Goal: Task Accomplishment & Management: Complete application form

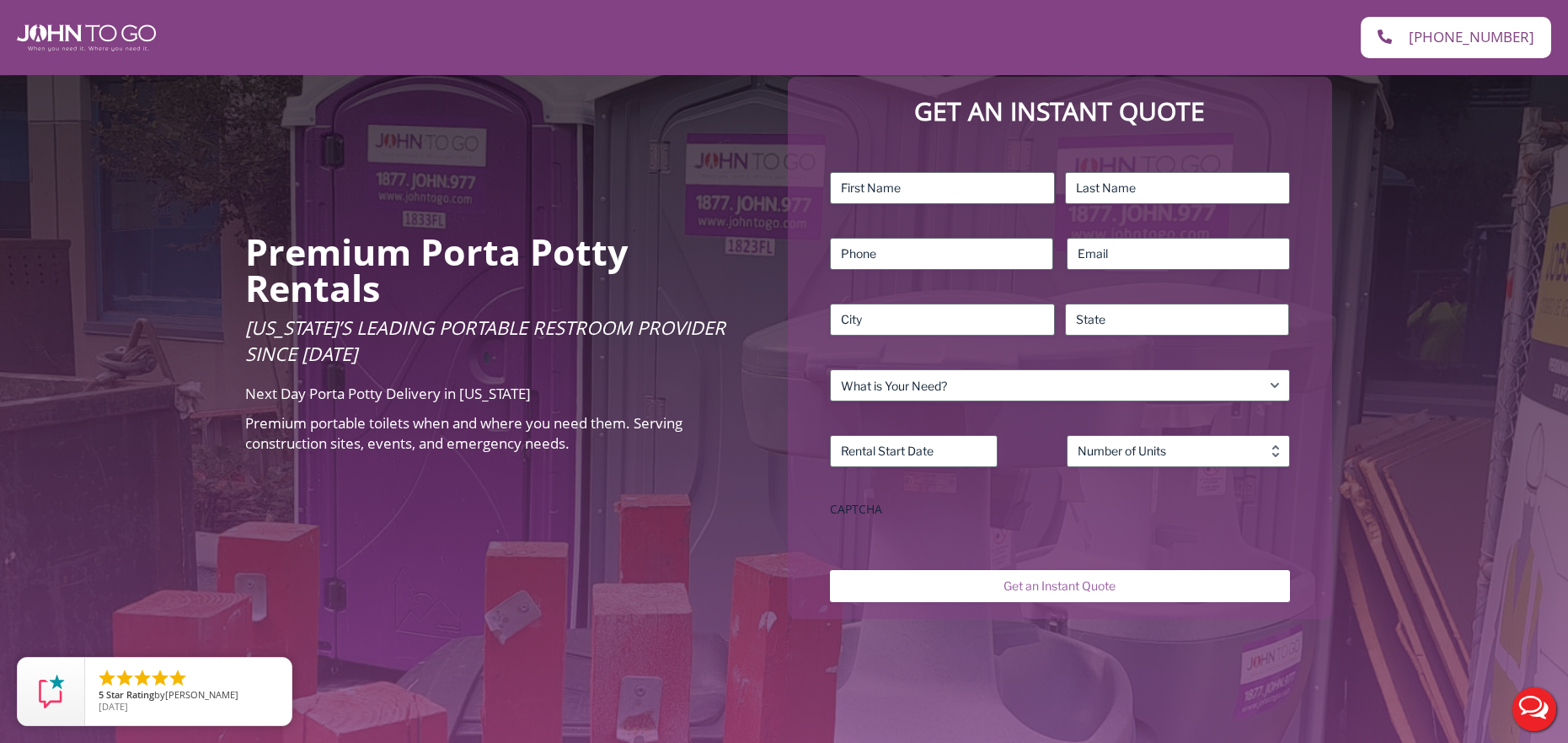
scroll to position [169, 0]
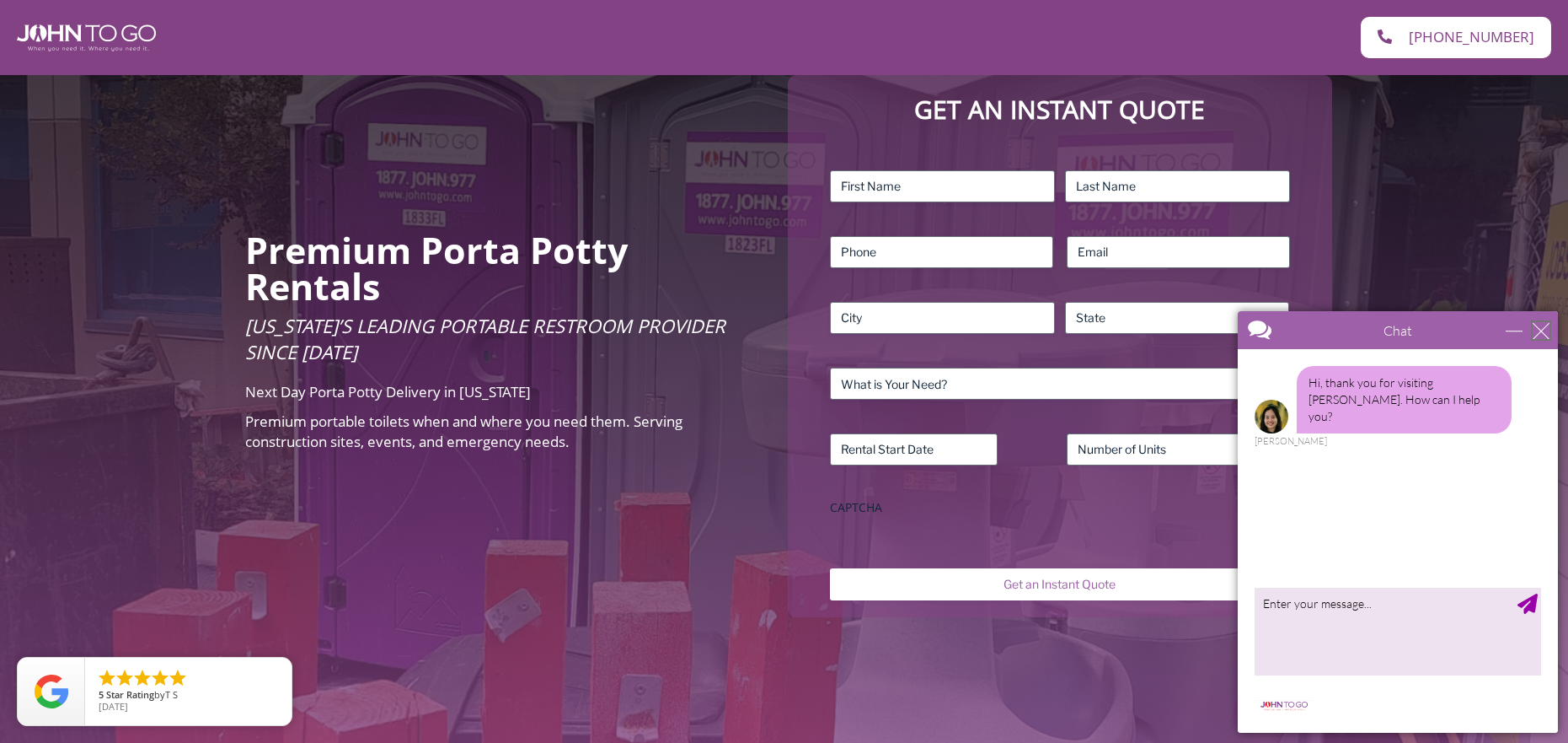
click at [1542, 328] on div "close" at bounding box center [1541, 330] width 17 height 17
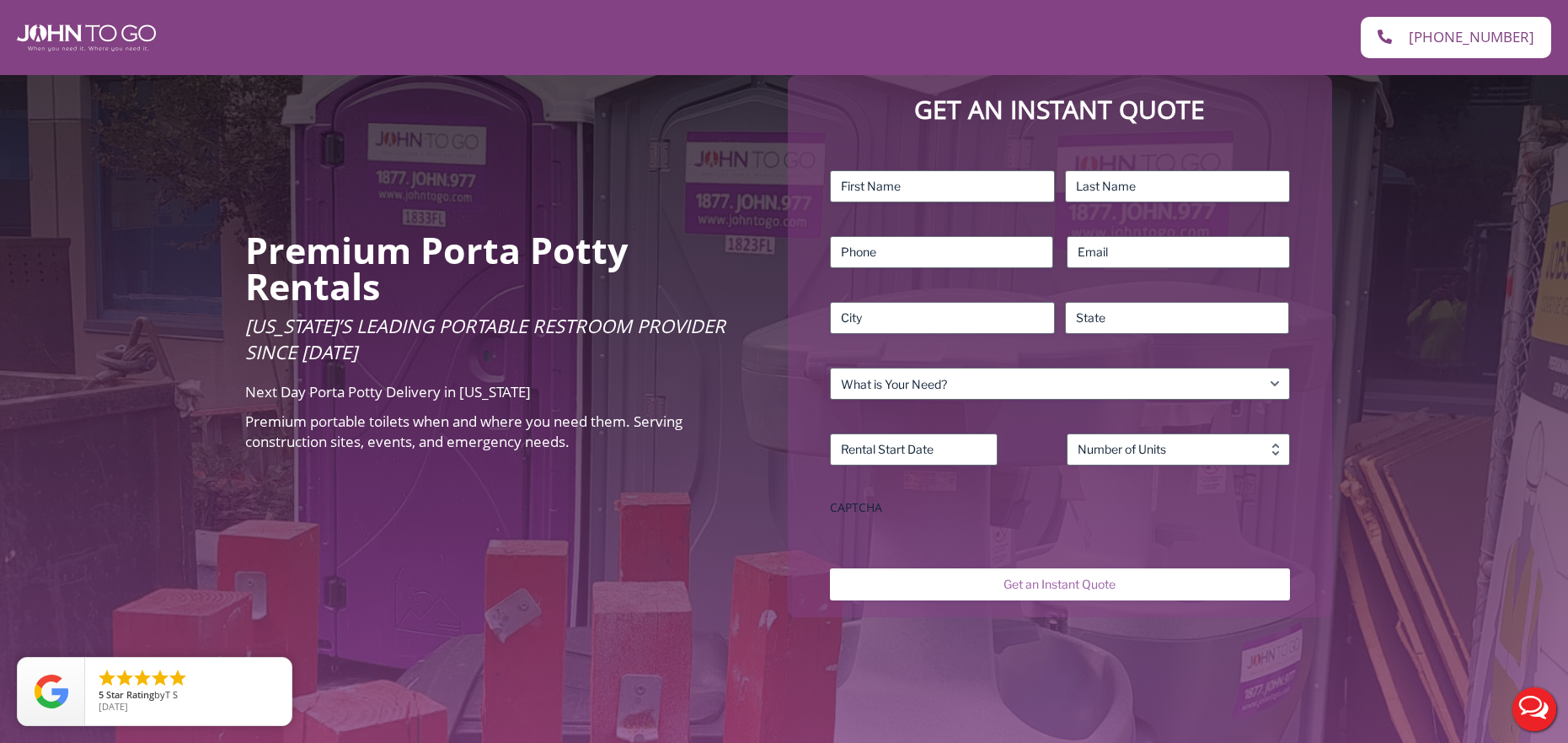
scroll to position [0, 0]
click at [957, 194] on input "First" at bounding box center [942, 186] width 225 height 32
type input "Wilson"
type input "Gomes"
type input "2388877032"
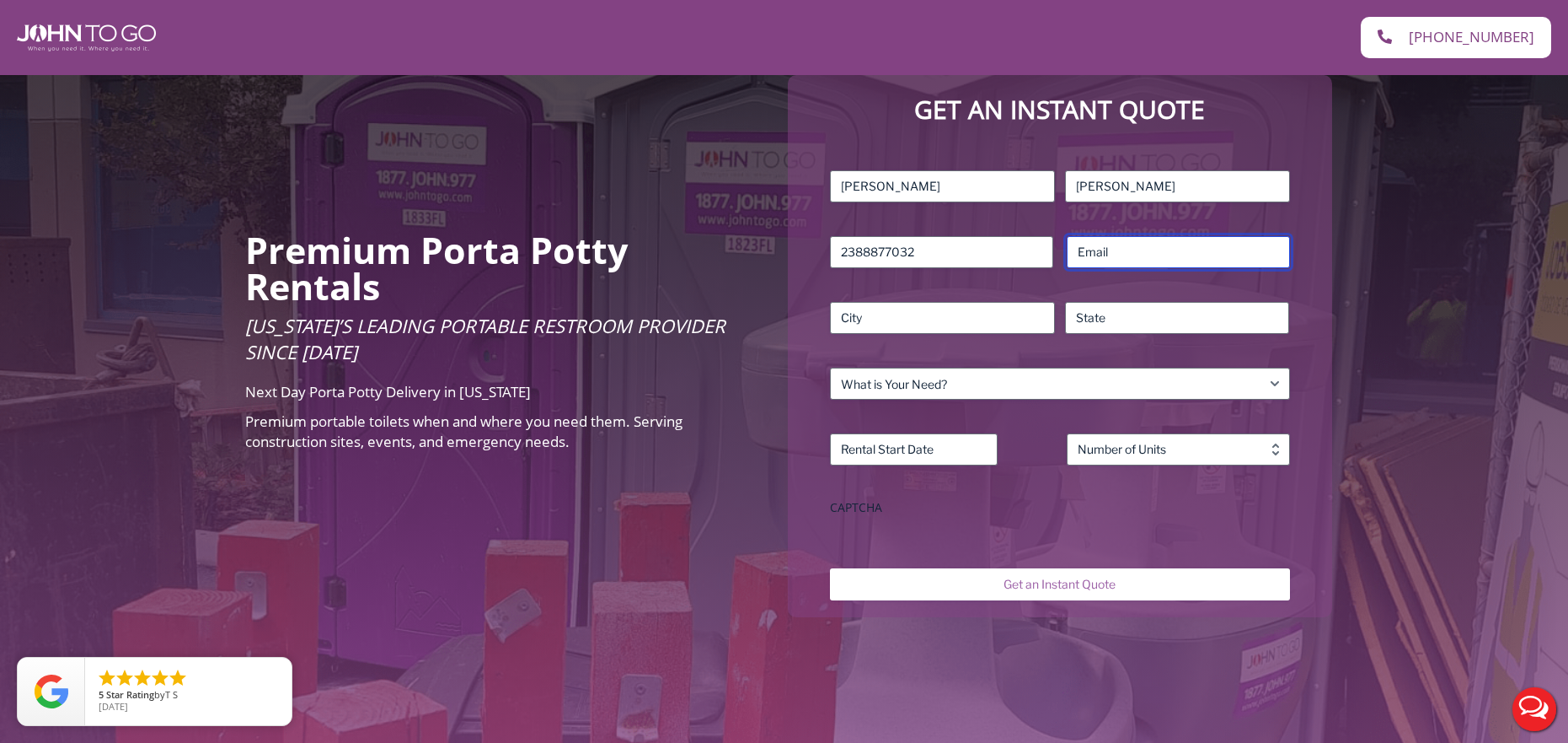
type input "wgauto@hotmail.com"
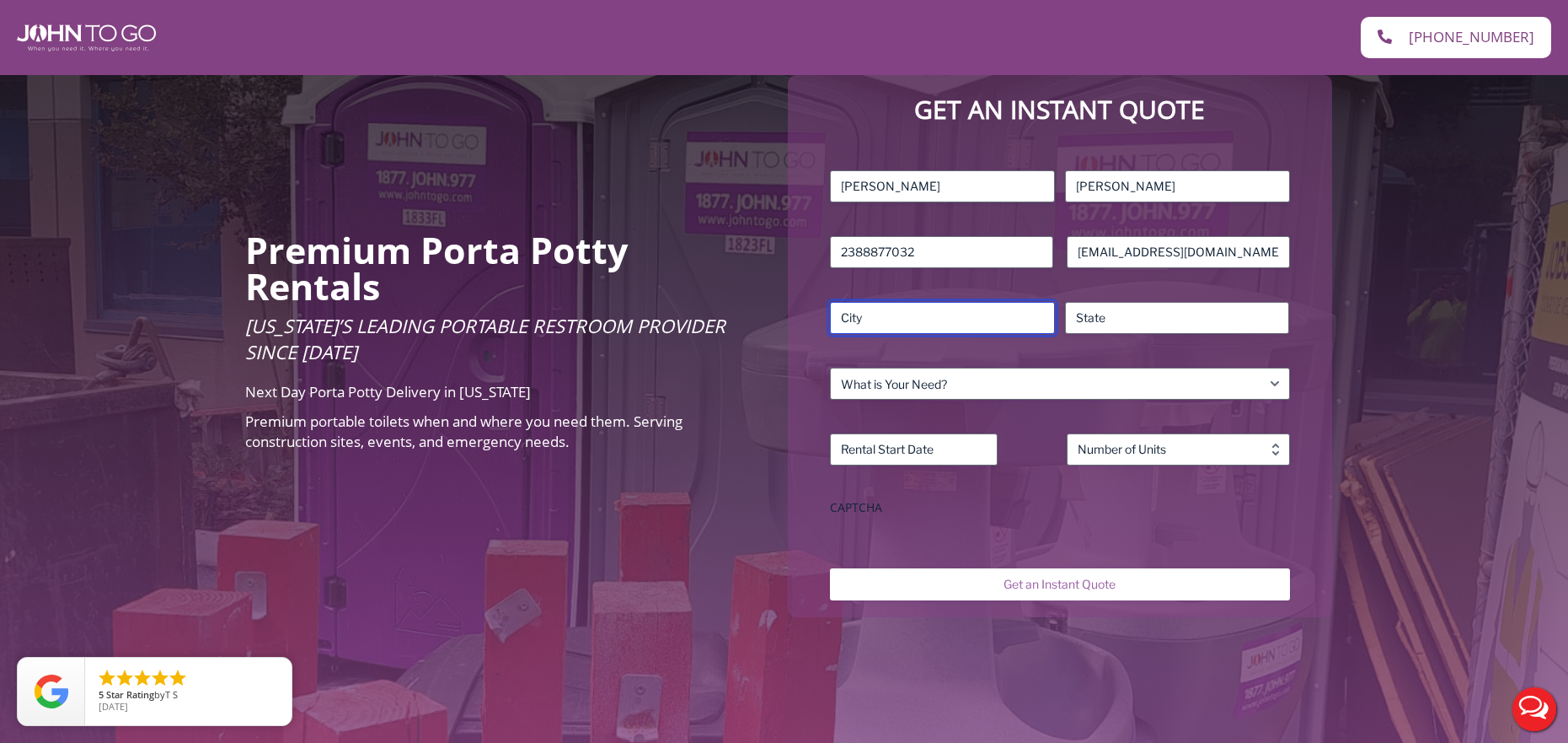
type input "FORT MYERS"
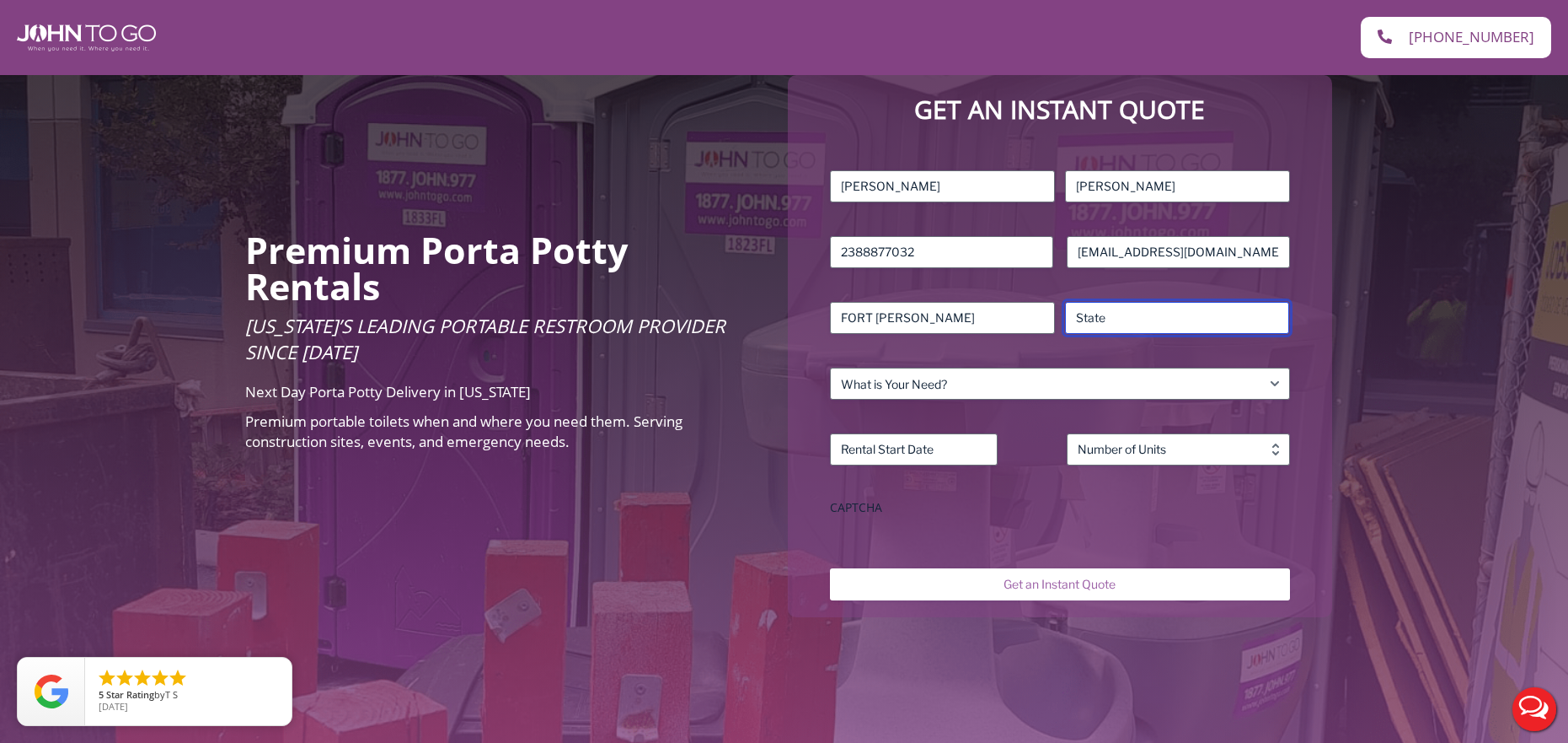
type input "Florida"
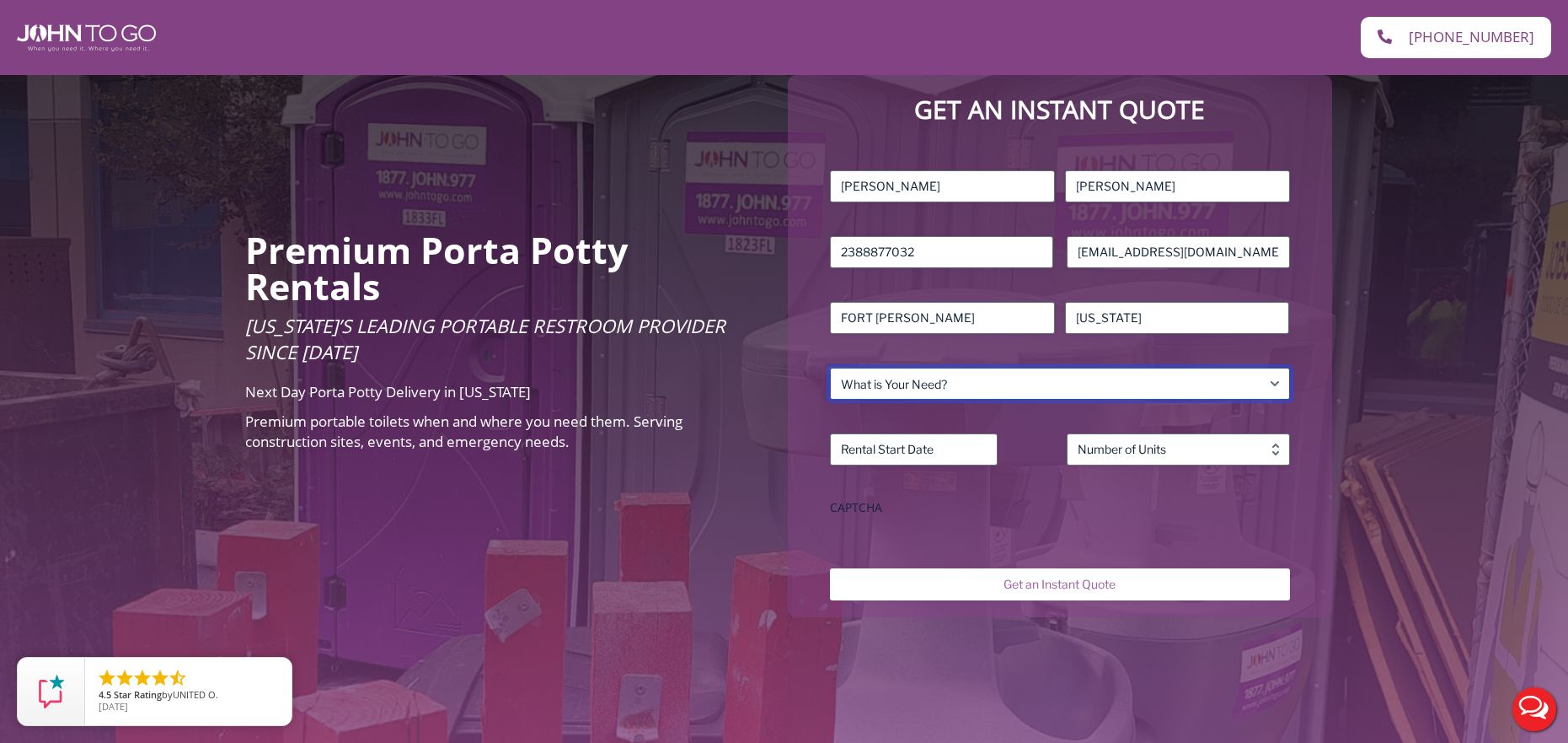
click at [1018, 374] on select "What is Your Need? Business Residential Government Event" at bounding box center [1059, 383] width 460 height 32
select select "Event"
click at [830, 368] on select "What is Your Need? Business Residential Government Event" at bounding box center [1059, 383] width 460 height 32
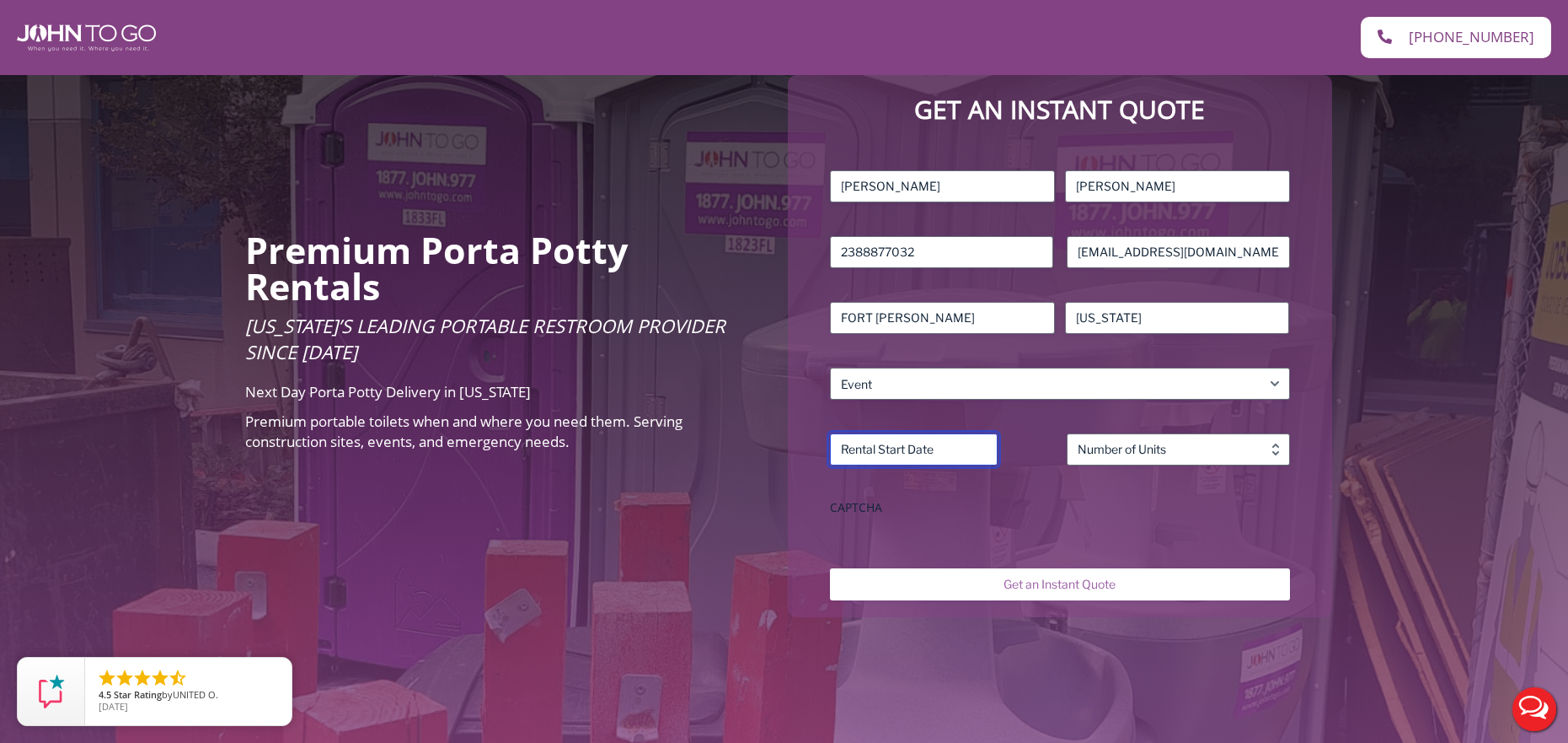
click at [960, 445] on input "Rental Start Date (Required)" at bounding box center [913, 449] width 168 height 32
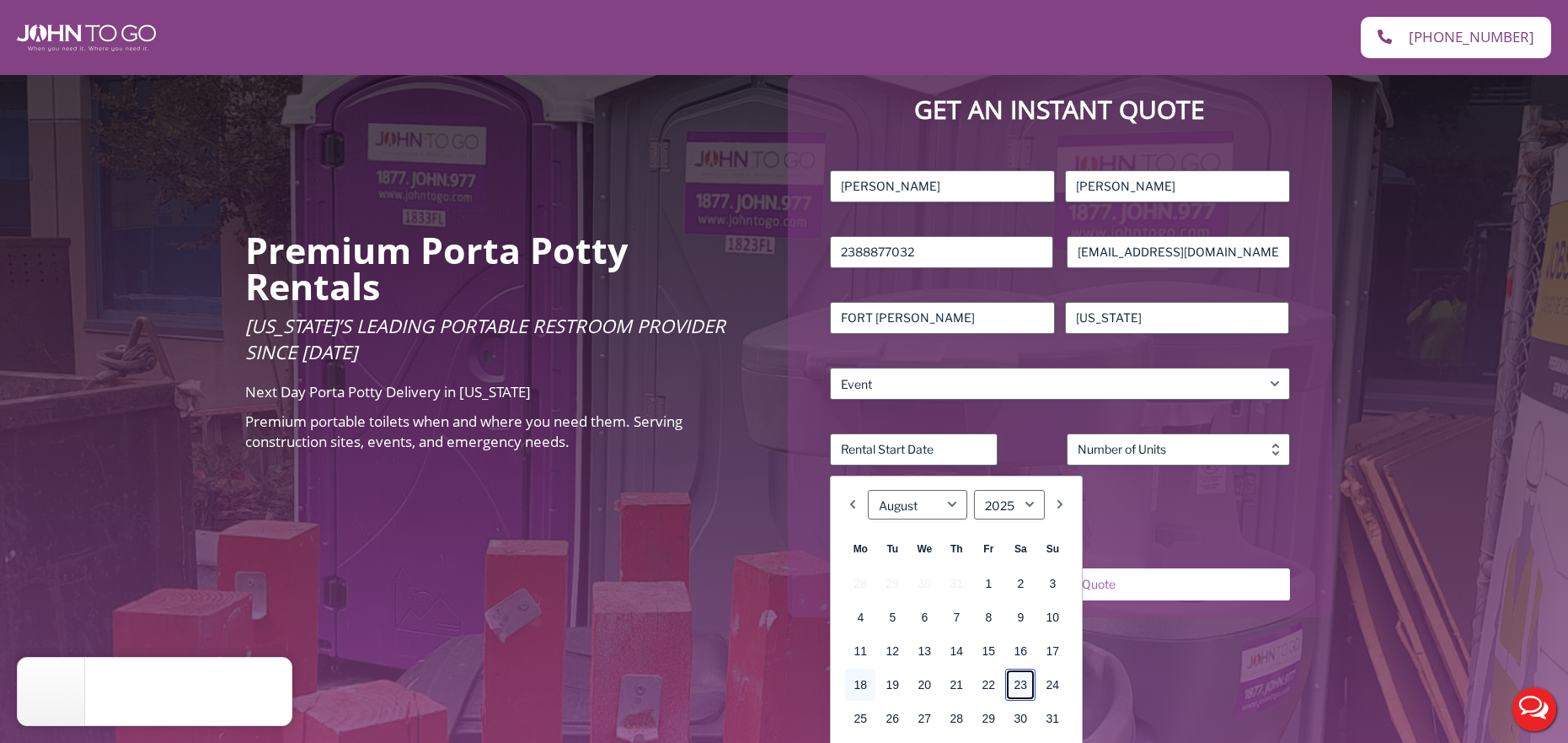
click at [1021, 686] on link "23" at bounding box center [1020, 684] width 31 height 32
type input "08/23/2025"
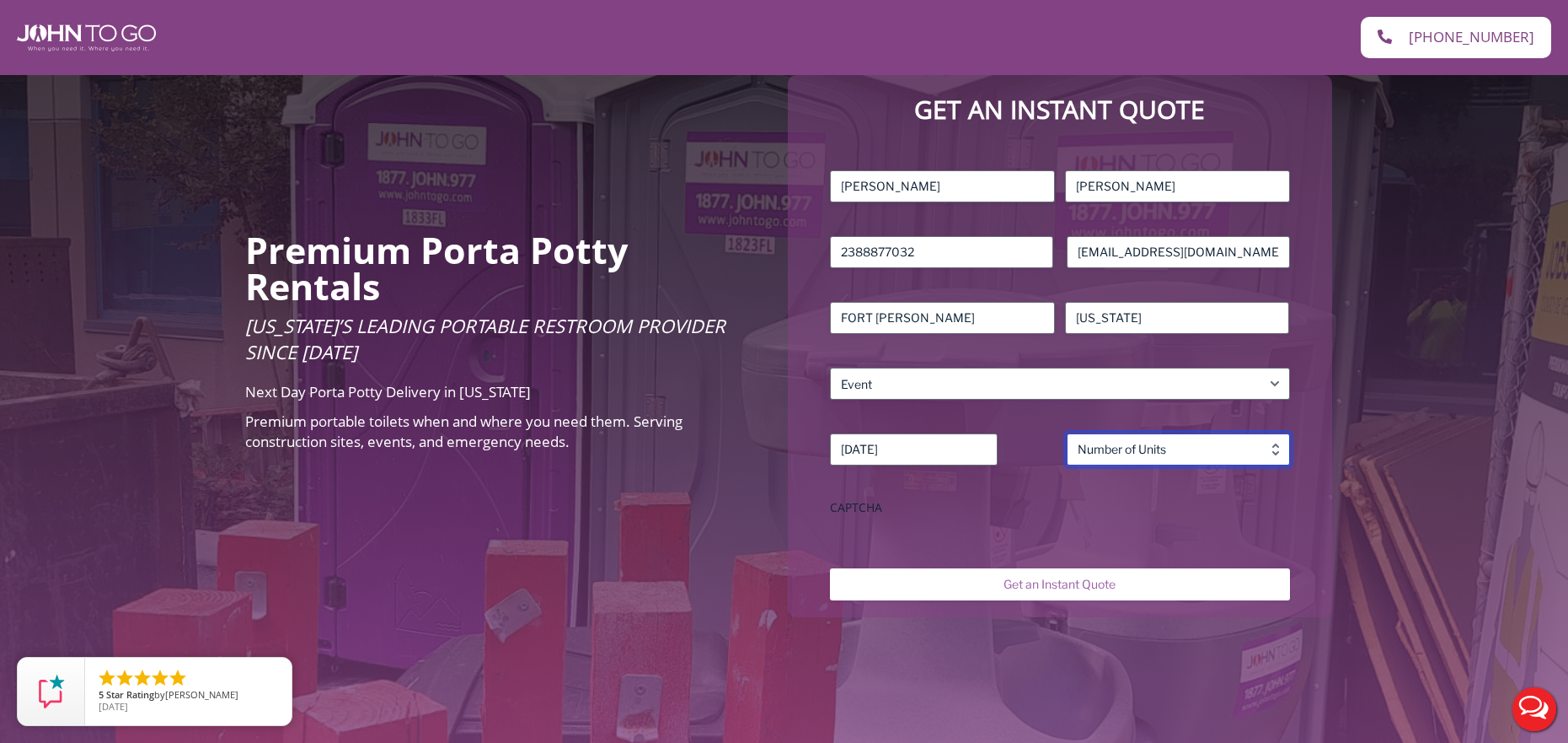
click at [1149, 446] on input "Number (Required)" at bounding box center [1179, 449] width 223 height 32
click at [1138, 452] on input "Number (Required)" at bounding box center [1179, 449] width 223 height 32
click at [1292, 442] on div "Name (Required) Wilson First Gomes Last Phone (Required) 2388877032 Email (Requ…" at bounding box center [1060, 346] width 476 height 369
click at [1271, 455] on input "Number (Required)" at bounding box center [1179, 449] width 223 height 32
click at [1173, 459] on input "Number (Required)" at bounding box center [1179, 449] width 223 height 32
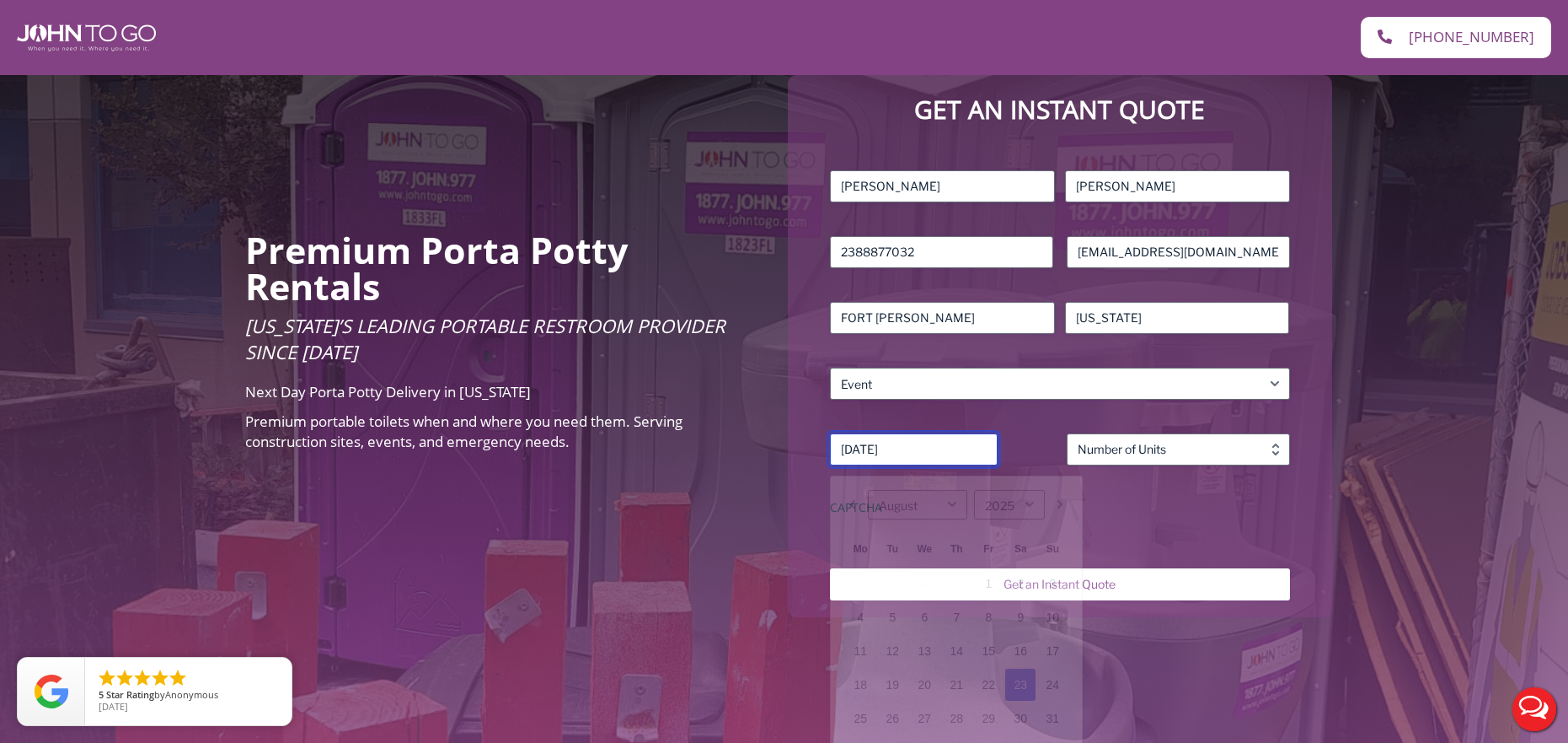
click at [951, 452] on input "08/23/2025" at bounding box center [913, 449] width 168 height 32
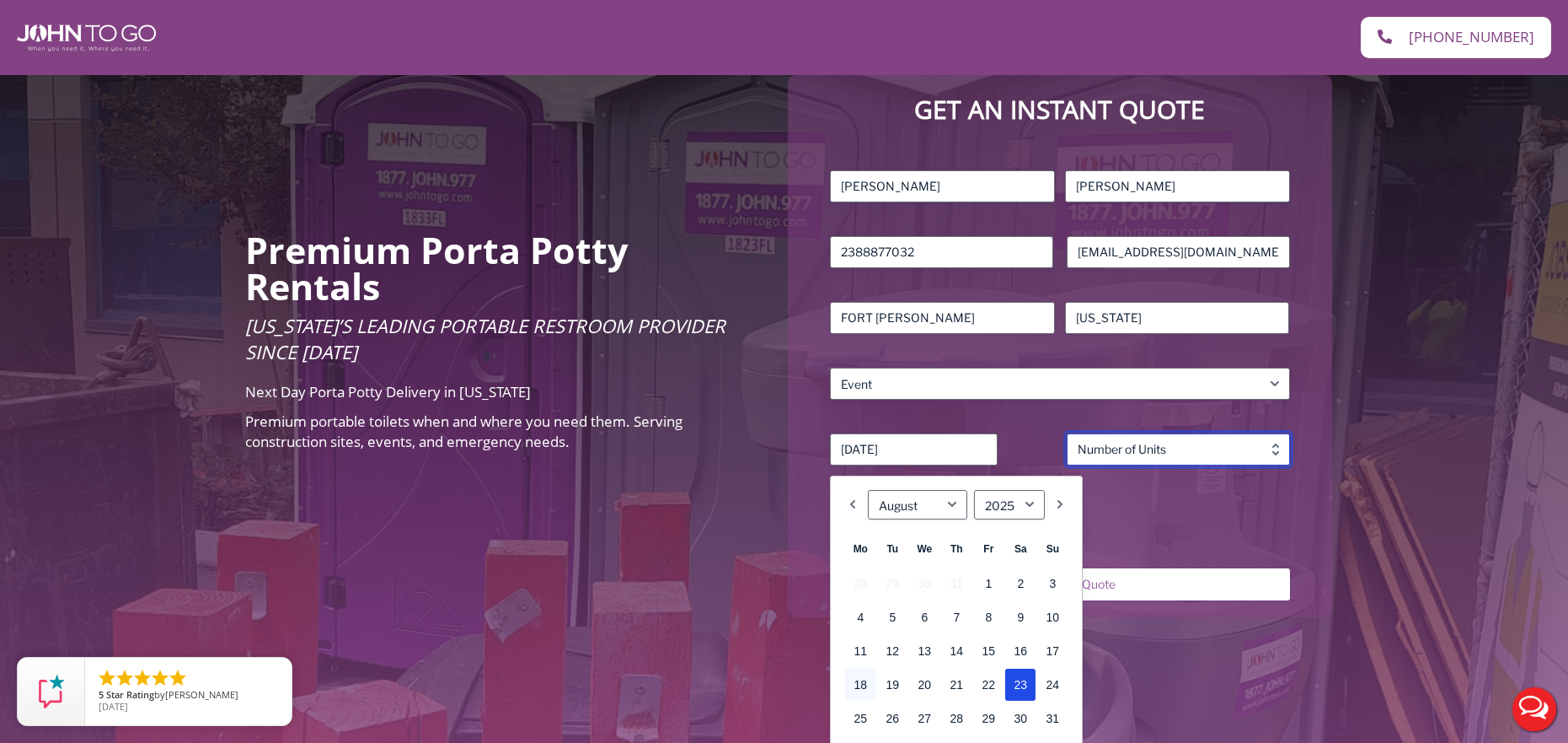
click at [1207, 442] on input "Number (Required)" at bounding box center [1179, 449] width 223 height 32
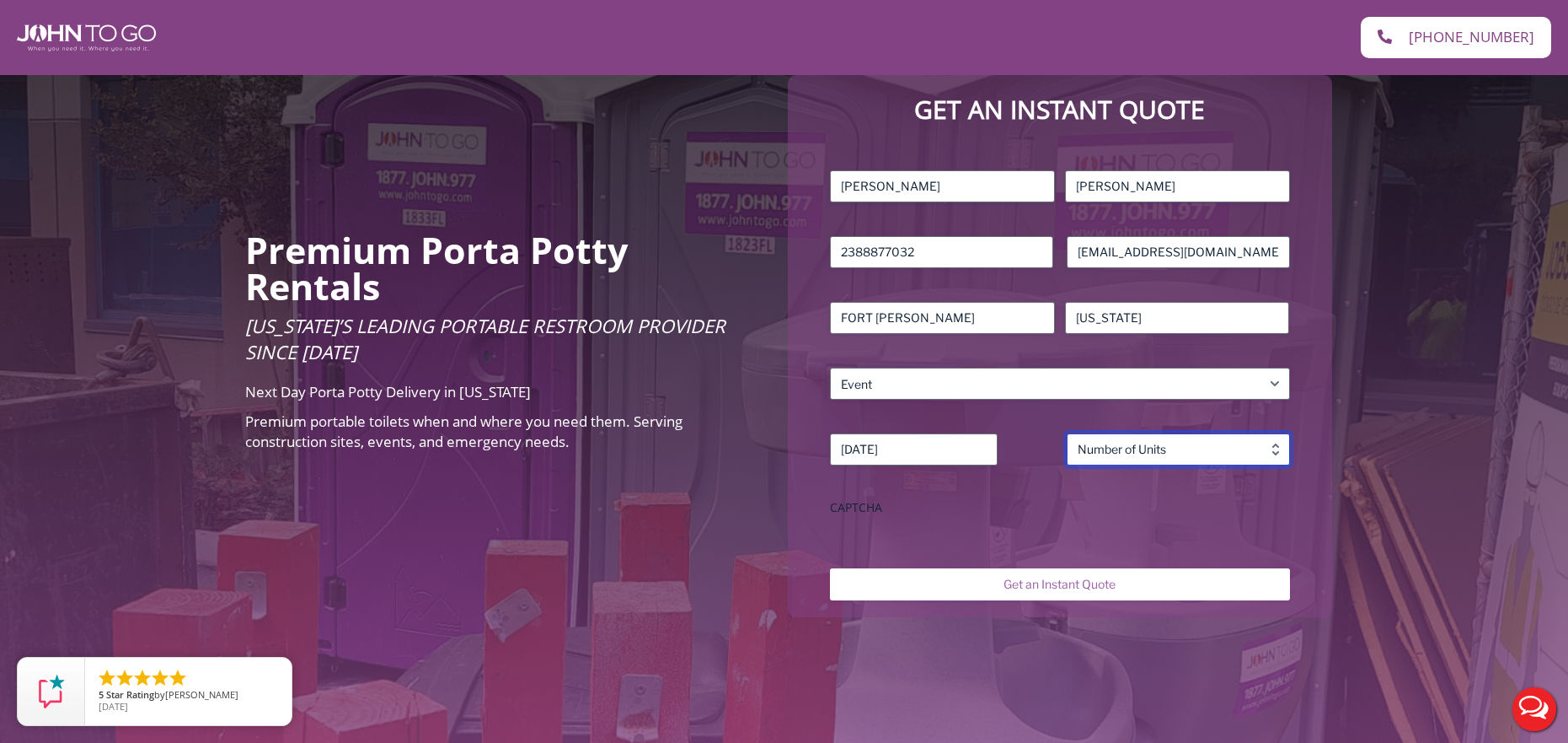
click at [1248, 451] on input "Number (Required)" at bounding box center [1179, 449] width 223 height 32
click at [1235, 451] on input "Number (Required)" at bounding box center [1179, 449] width 223 height 32
type input "2"
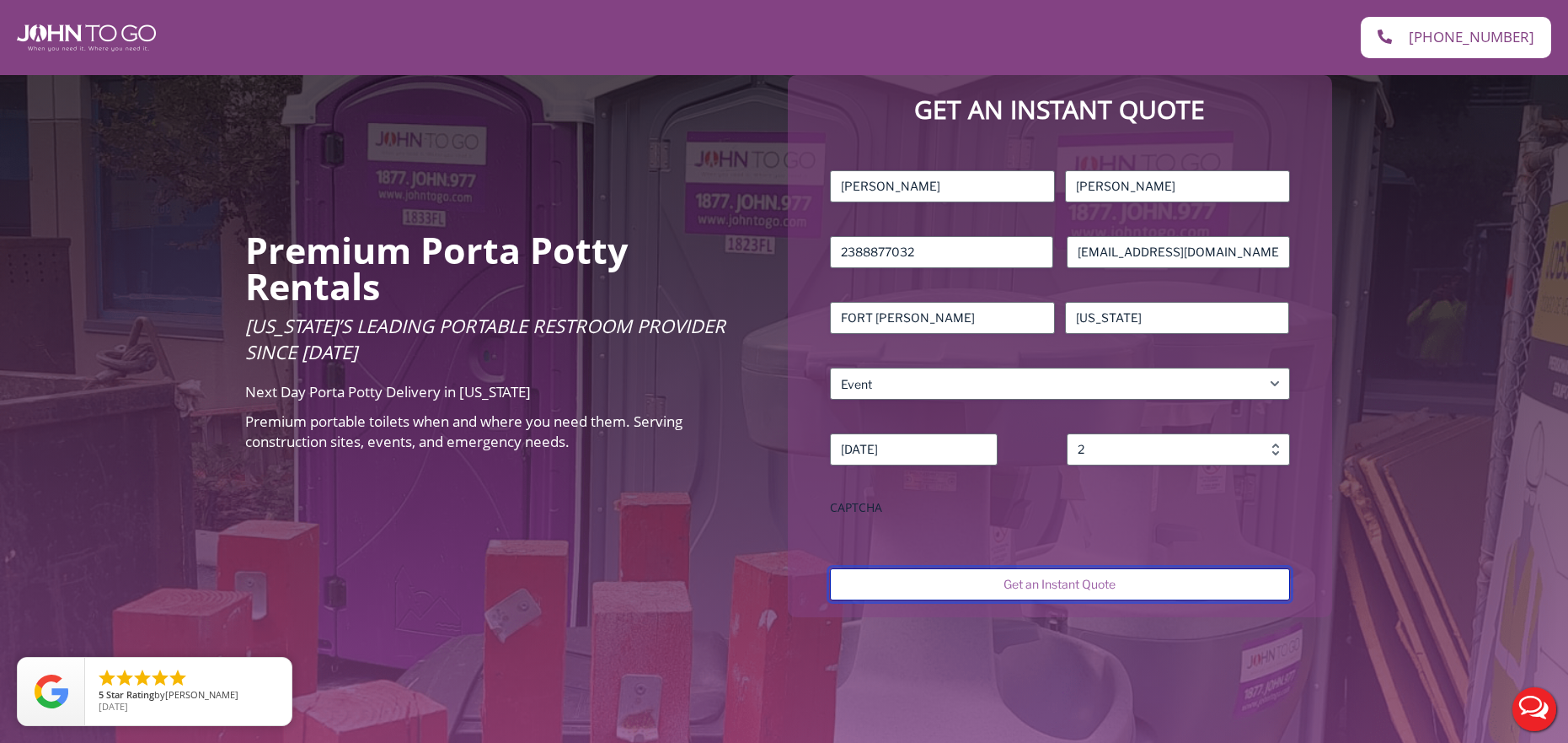
click at [1070, 588] on input "Get an Instant Quote" at bounding box center [1059, 584] width 460 height 32
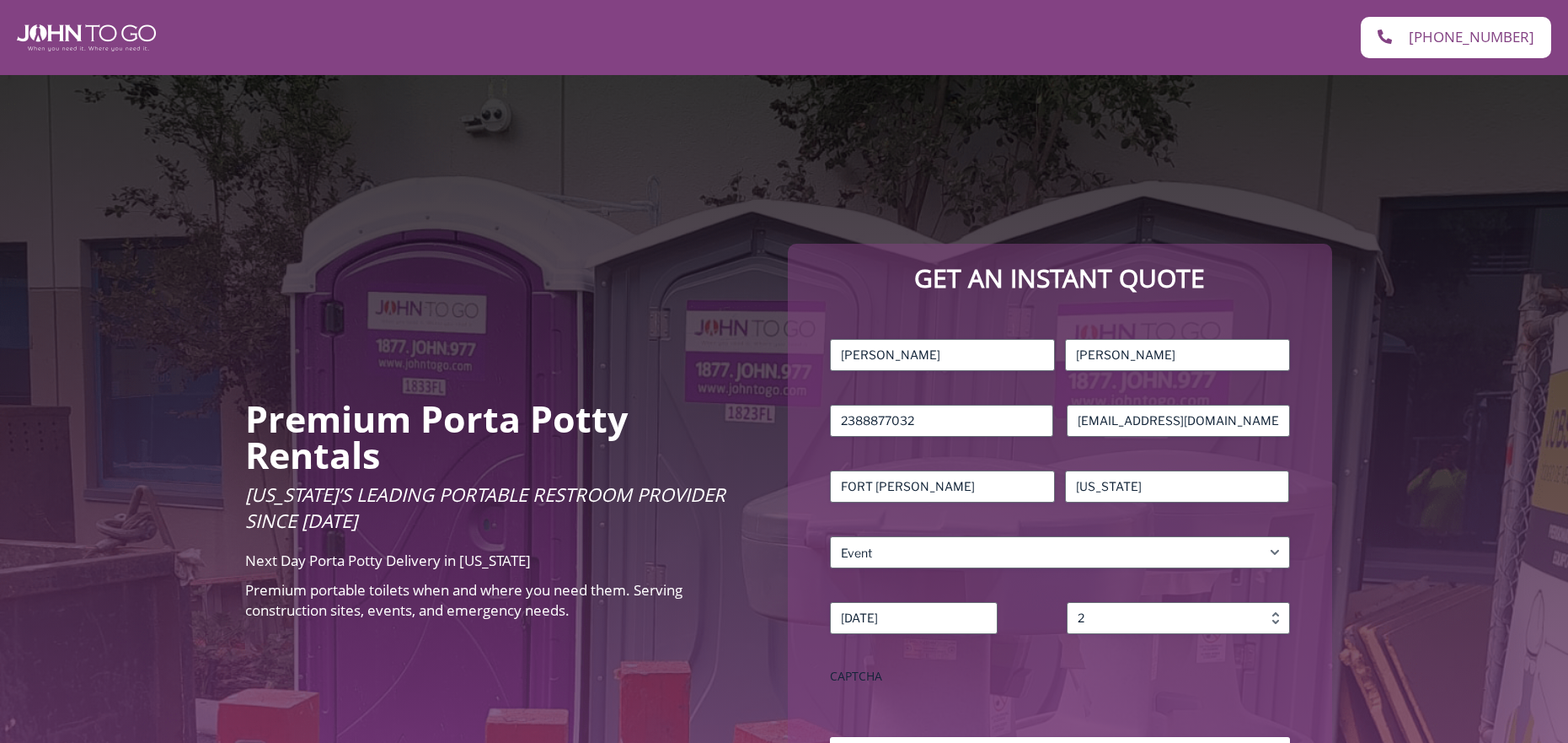
select select "Event"
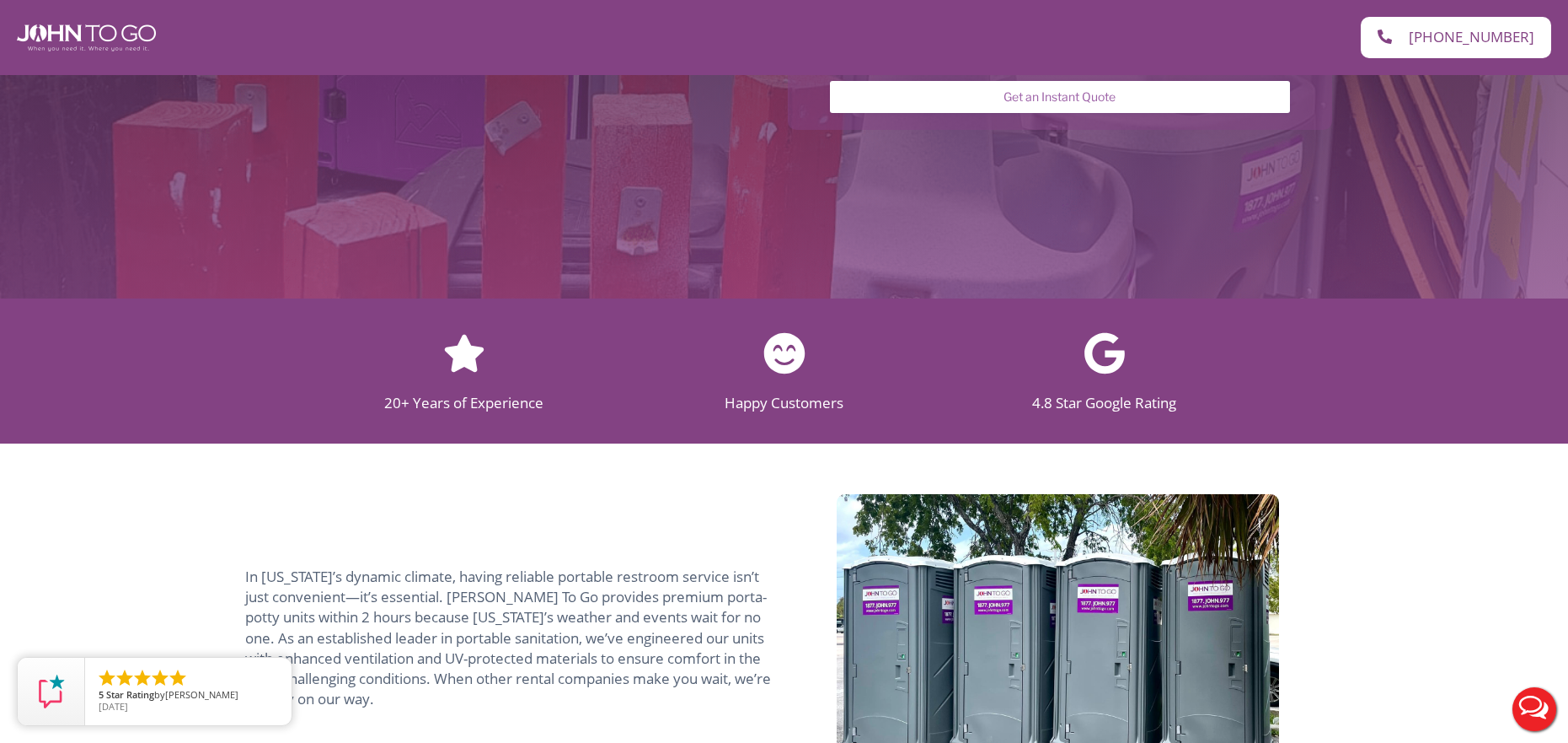
scroll to position [759, 0]
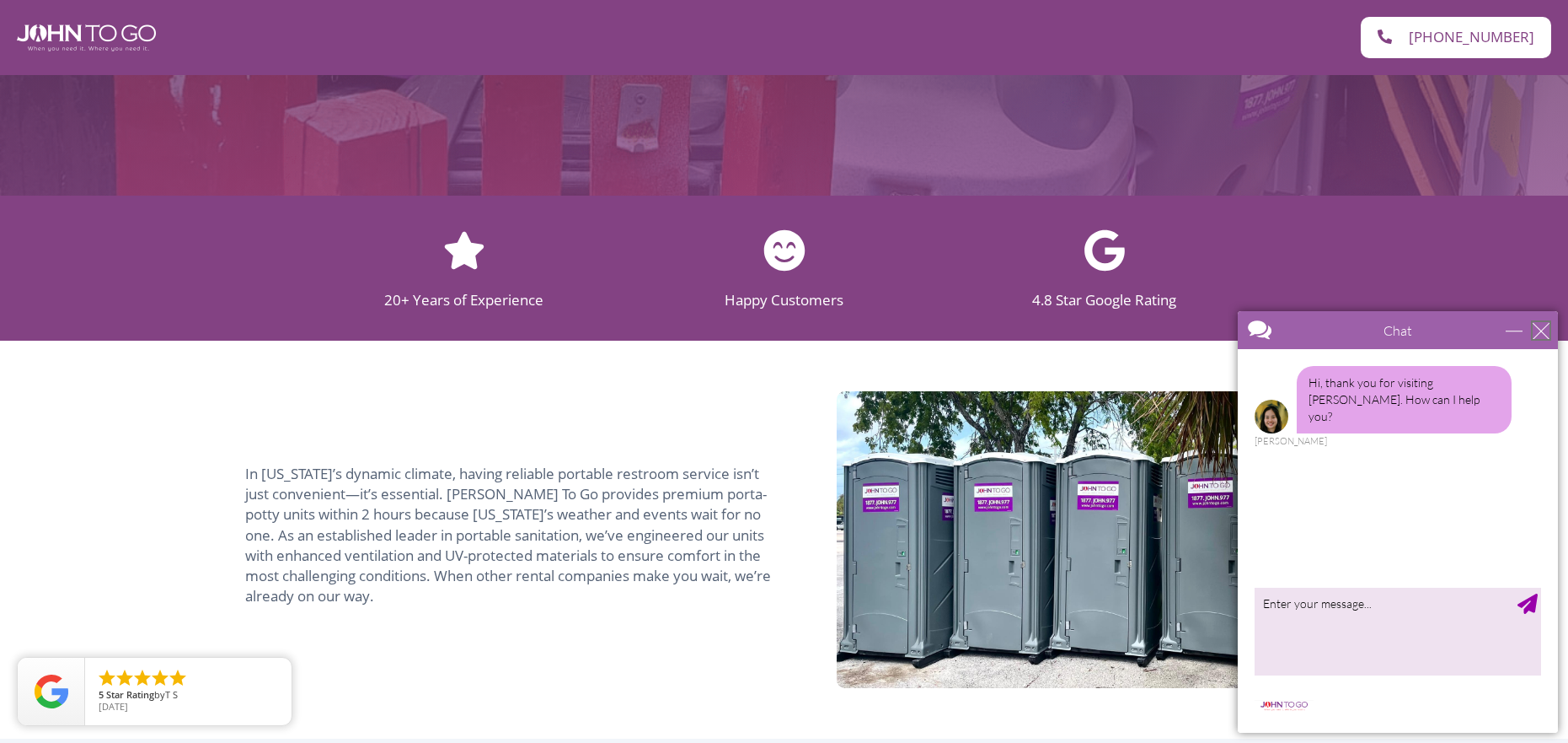
click at [1549, 337] on div "close" at bounding box center [1541, 330] width 17 height 17
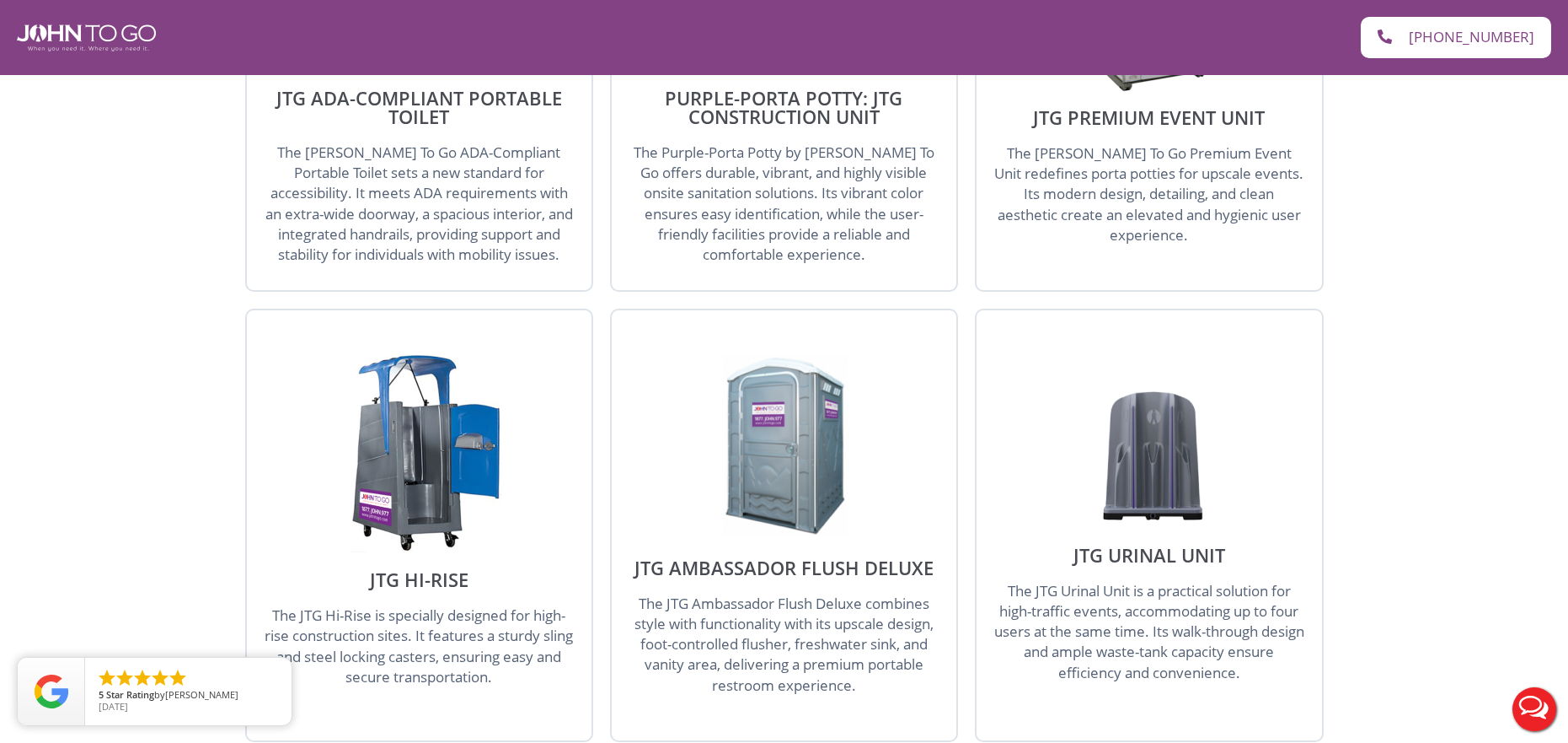
scroll to position [2108, 0]
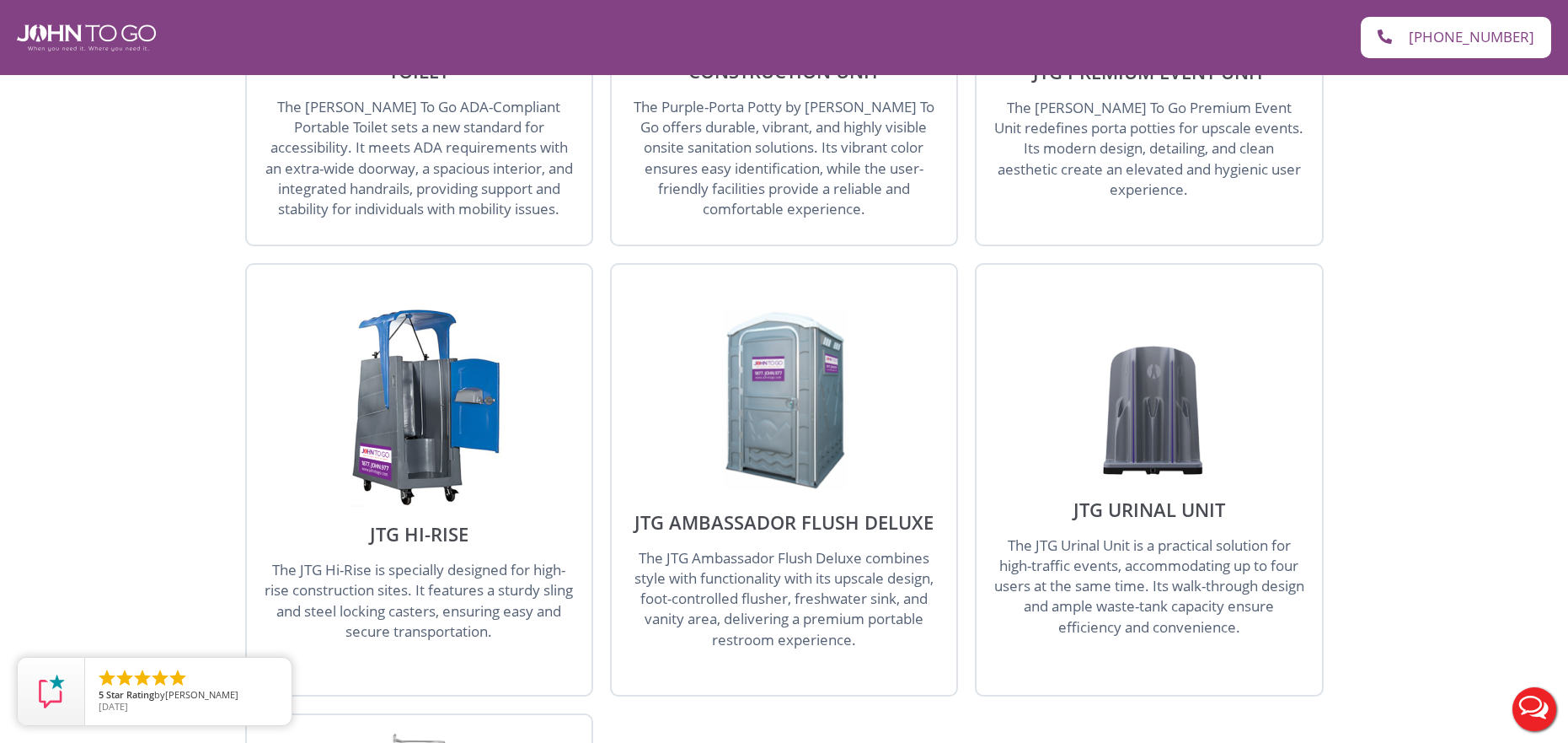
click at [837, 404] on img at bounding box center [784, 398] width 161 height 194
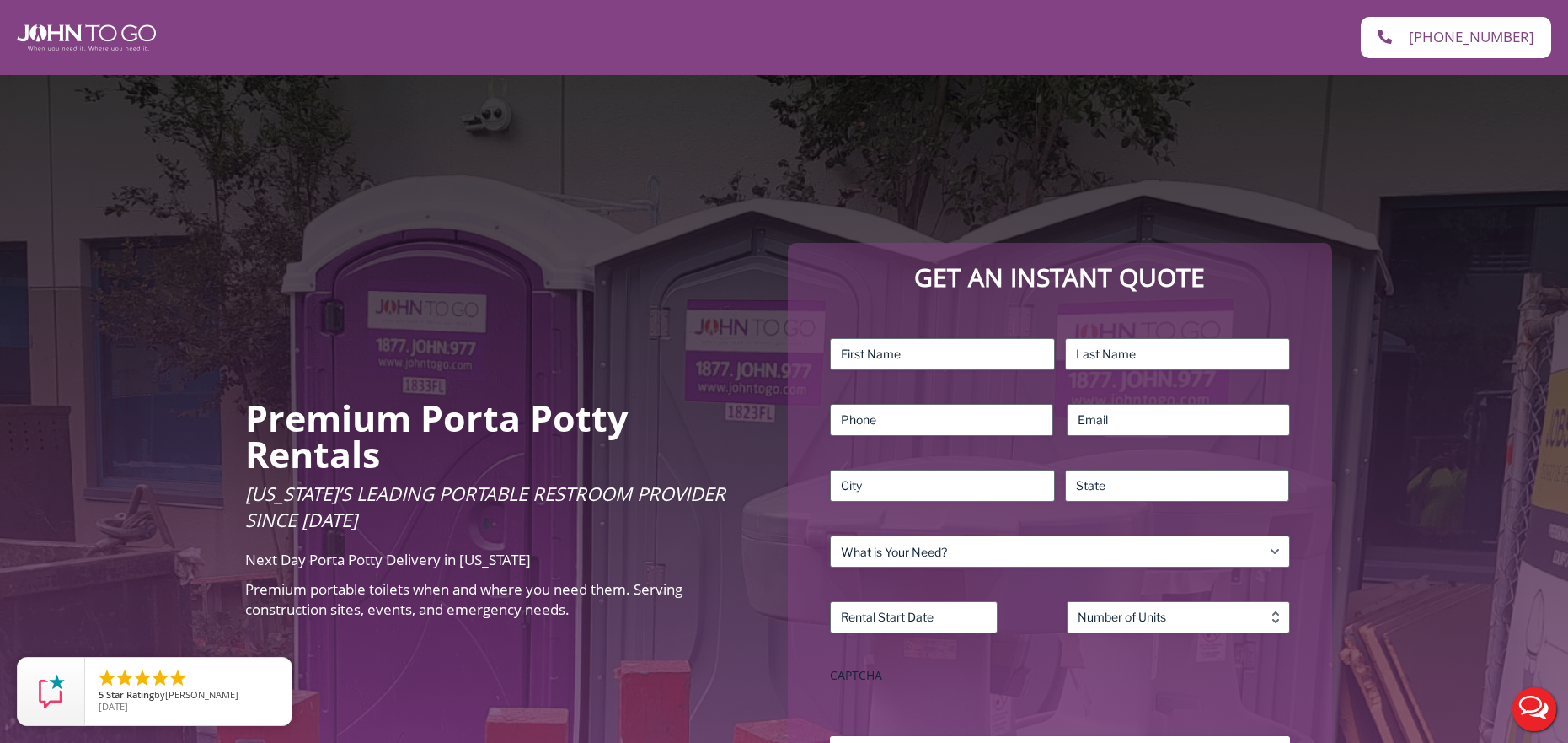
scroll to position [0, 0]
